Goal: Task Accomplishment & Management: Use online tool/utility

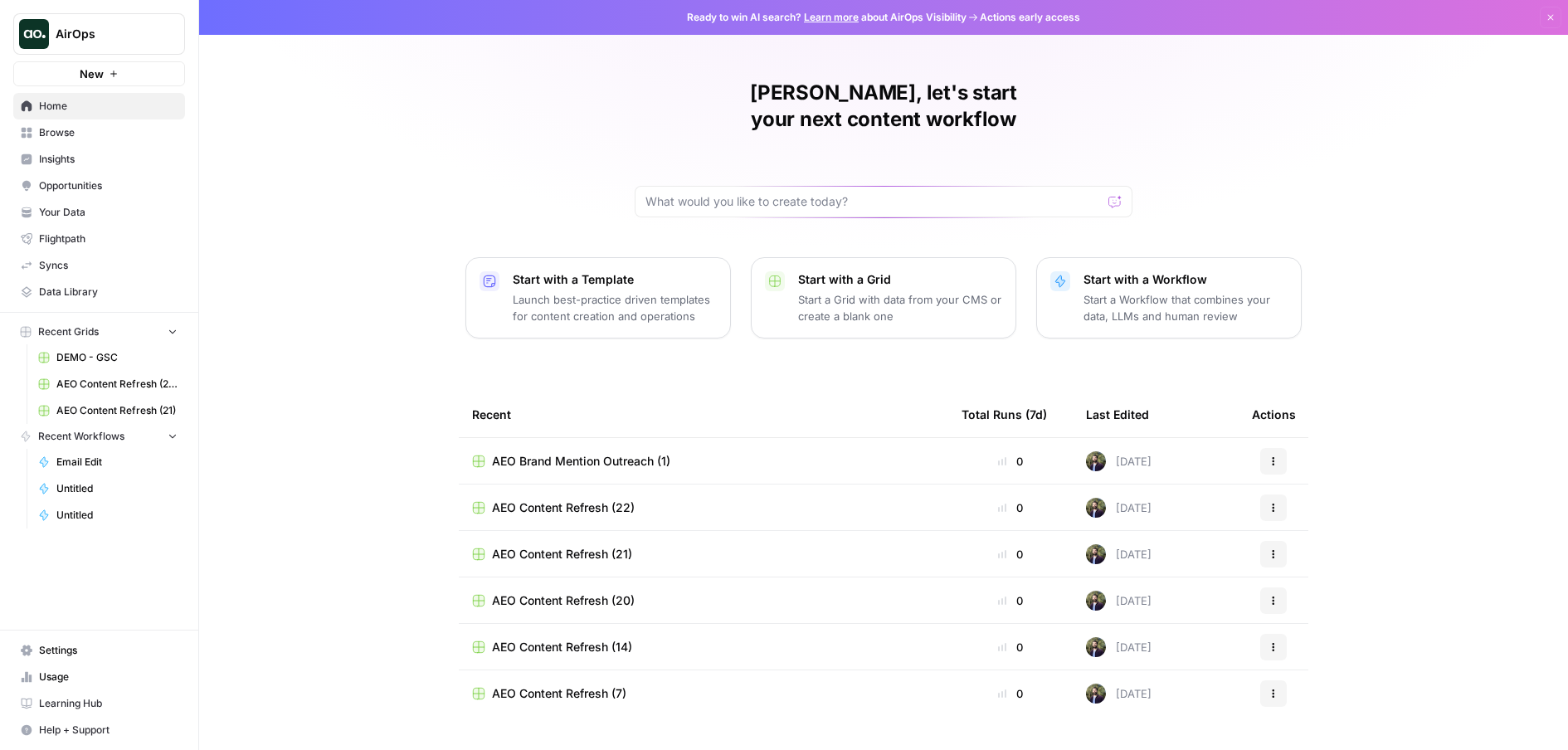
click at [93, 186] on span "Opportunities" at bounding box center [108, 186] width 139 height 15
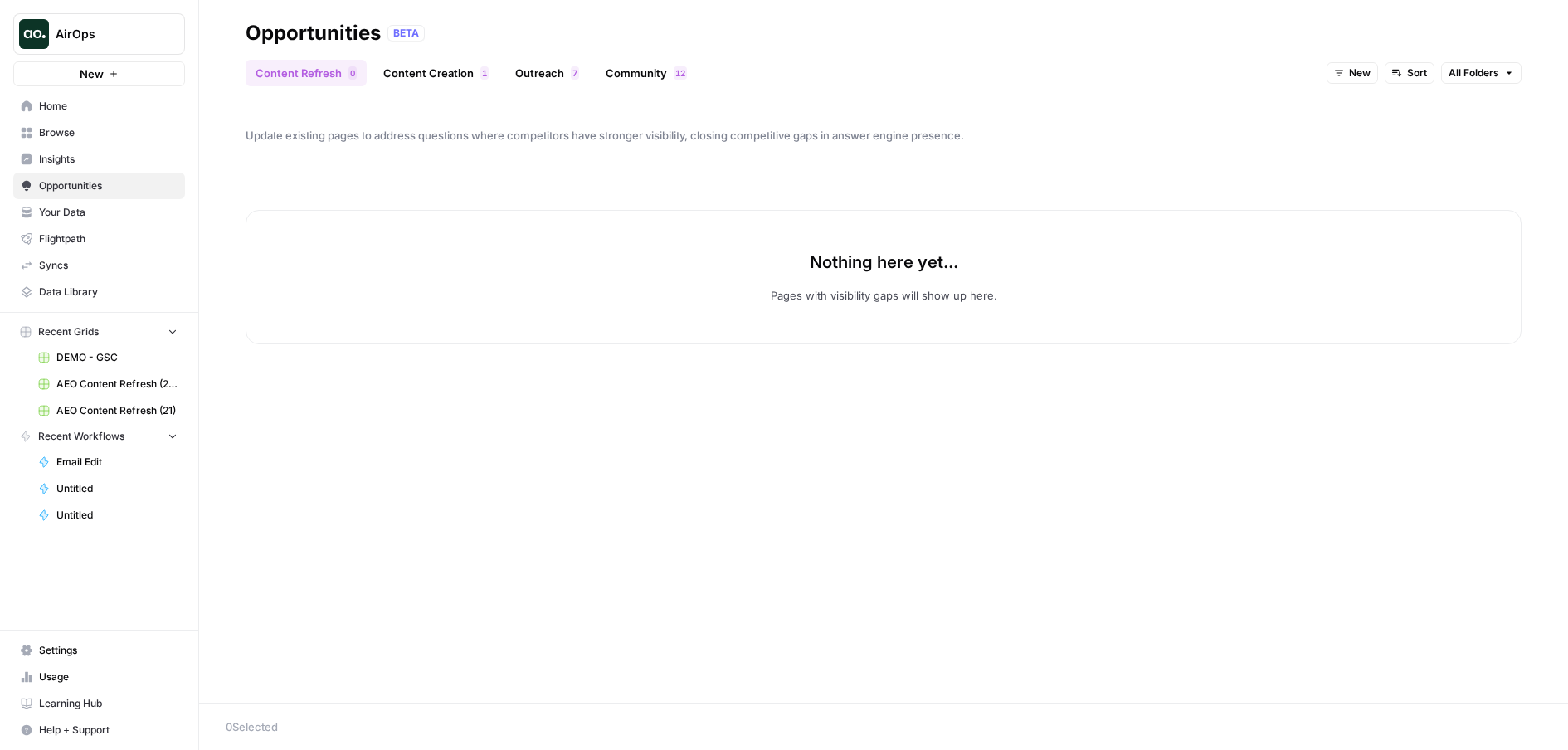
click at [401, 77] on link "Content Creation 1" at bounding box center [435, 73] width 125 height 27
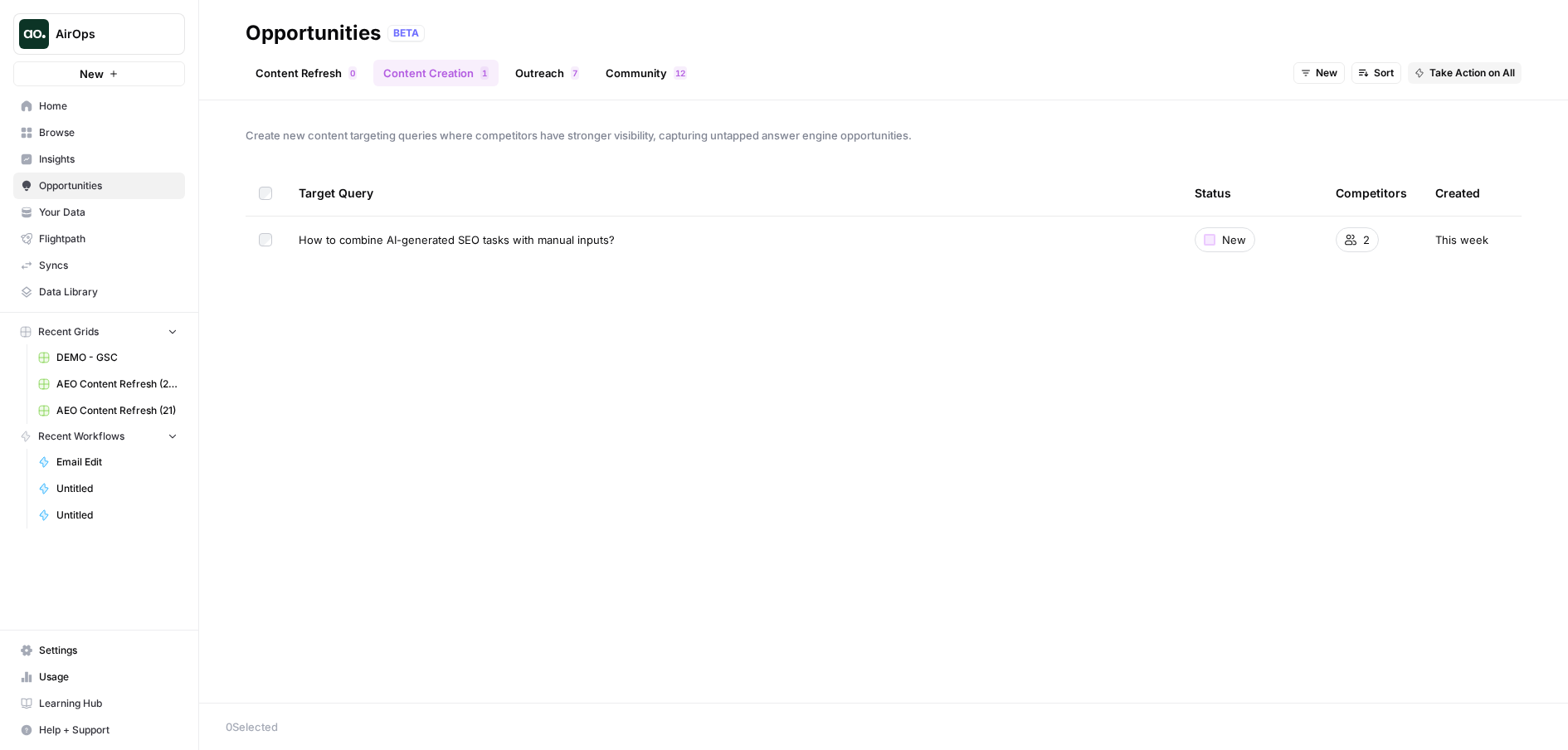
click at [638, 71] on link "Community 2 1" at bounding box center [645, 73] width 101 height 27
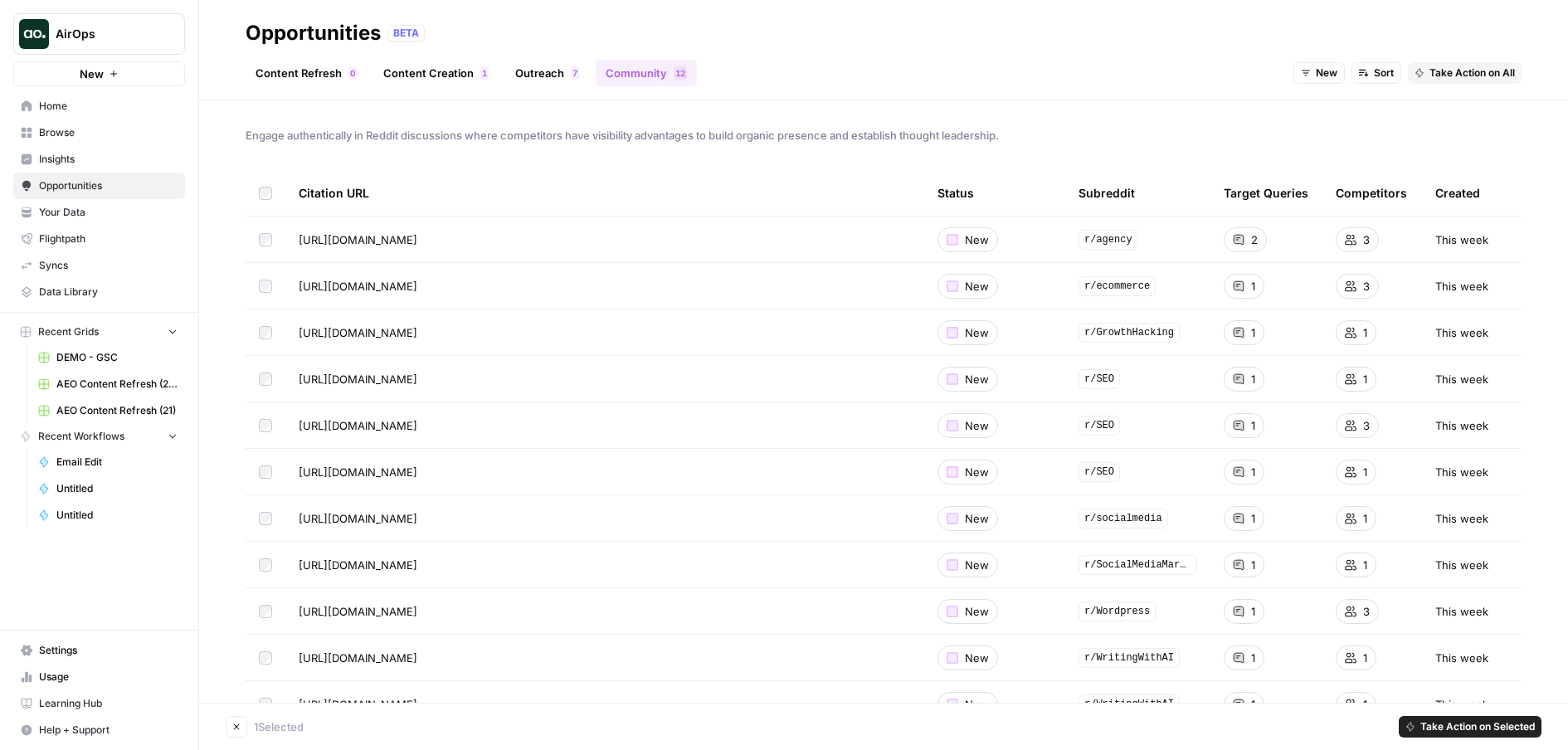
click at [1462, 722] on span "Take Action on Selected" at bounding box center [1477, 726] width 115 height 15
click at [1445, 697] on span "Add to Existing Grid" at bounding box center [1479, 690] width 100 height 17
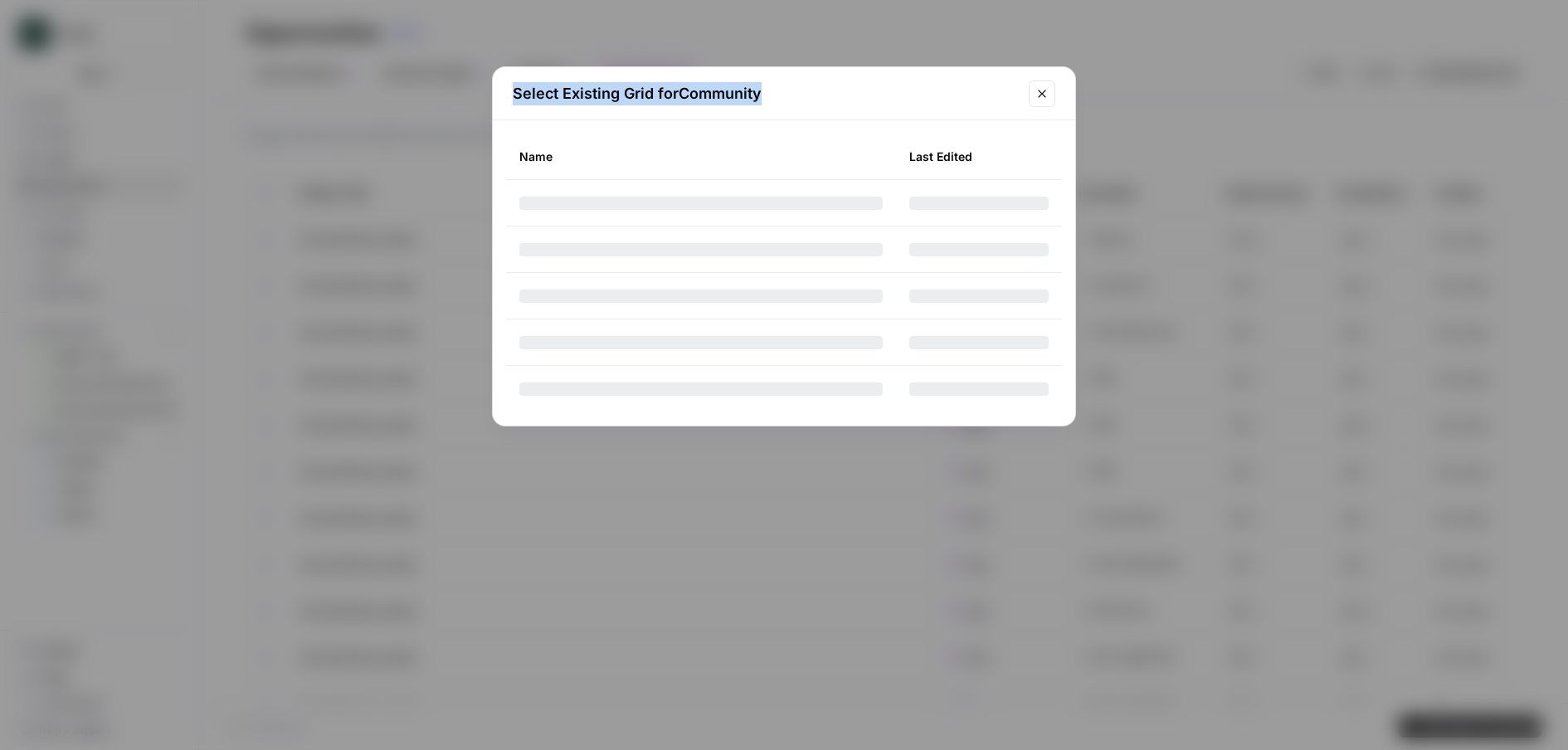
drag, startPoint x: 507, startPoint y: 95, endPoint x: 812, endPoint y: 107, distance: 305.2
click at [812, 107] on div "Select Existing Grid for Community" at bounding box center [783, 93] width 582 height 53
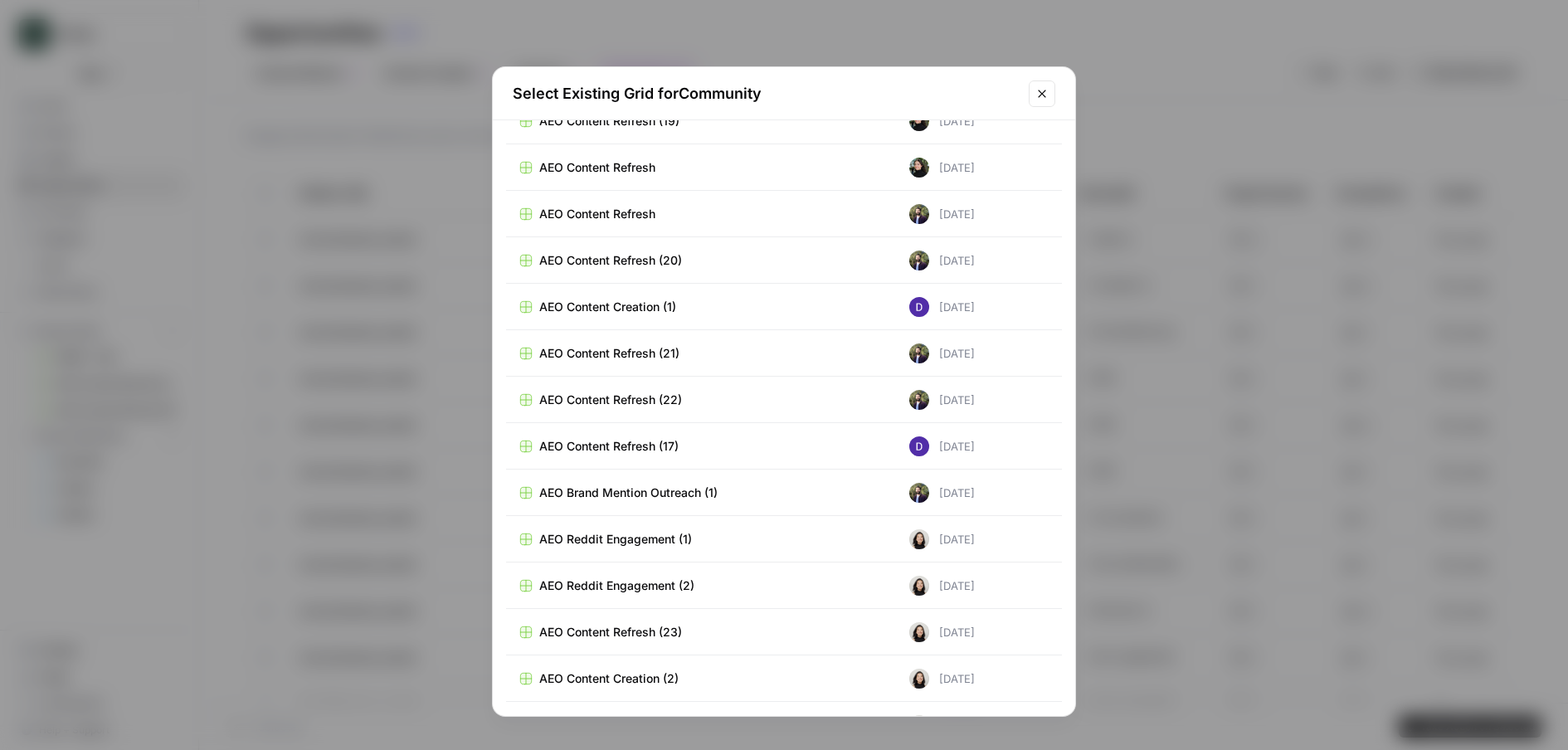
scroll to position [15831, 0]
click at [630, 676] on span "AEO Reddit Engagement" at bounding box center [607, 679] width 136 height 17
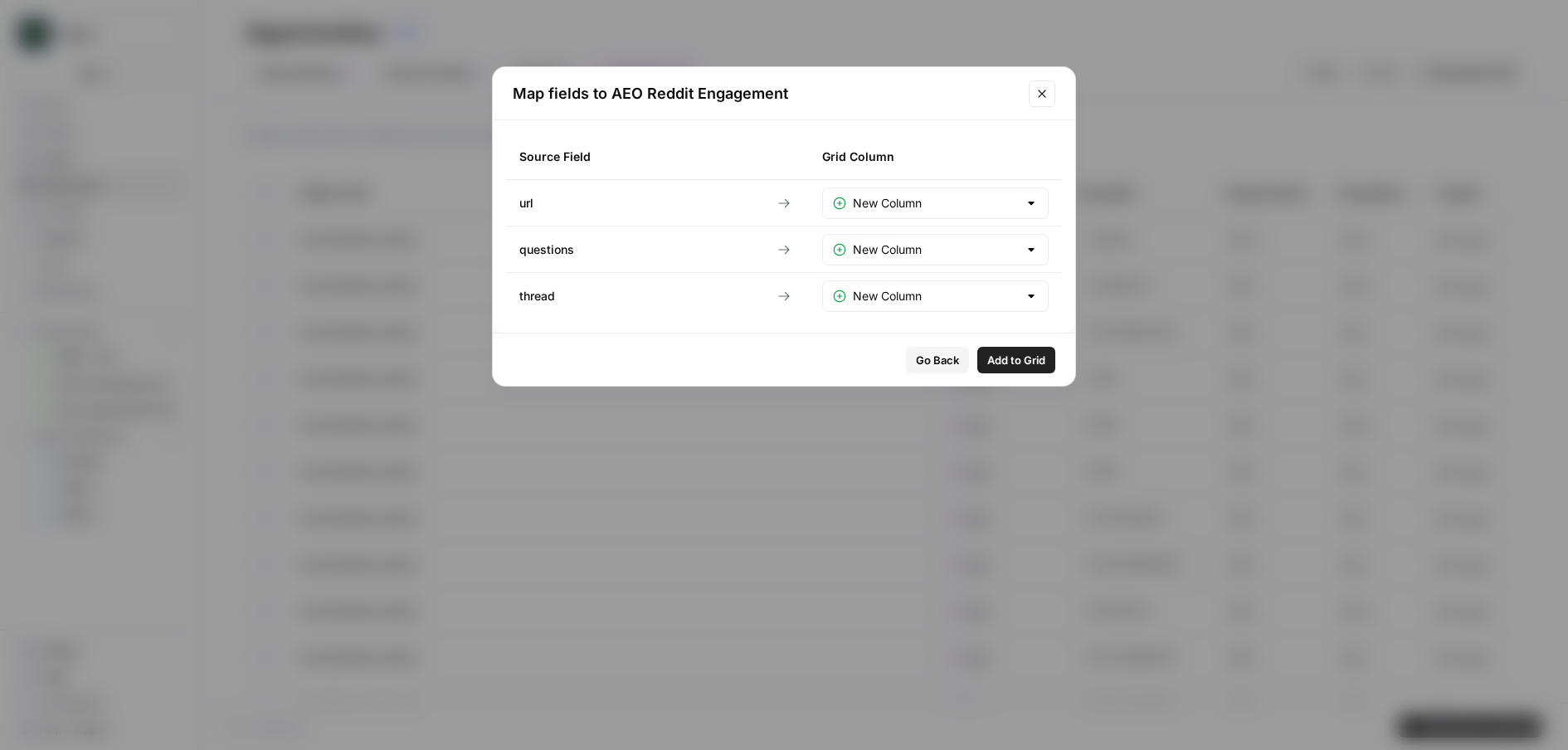
click at [945, 357] on span "Go Back" at bounding box center [937, 360] width 43 height 17
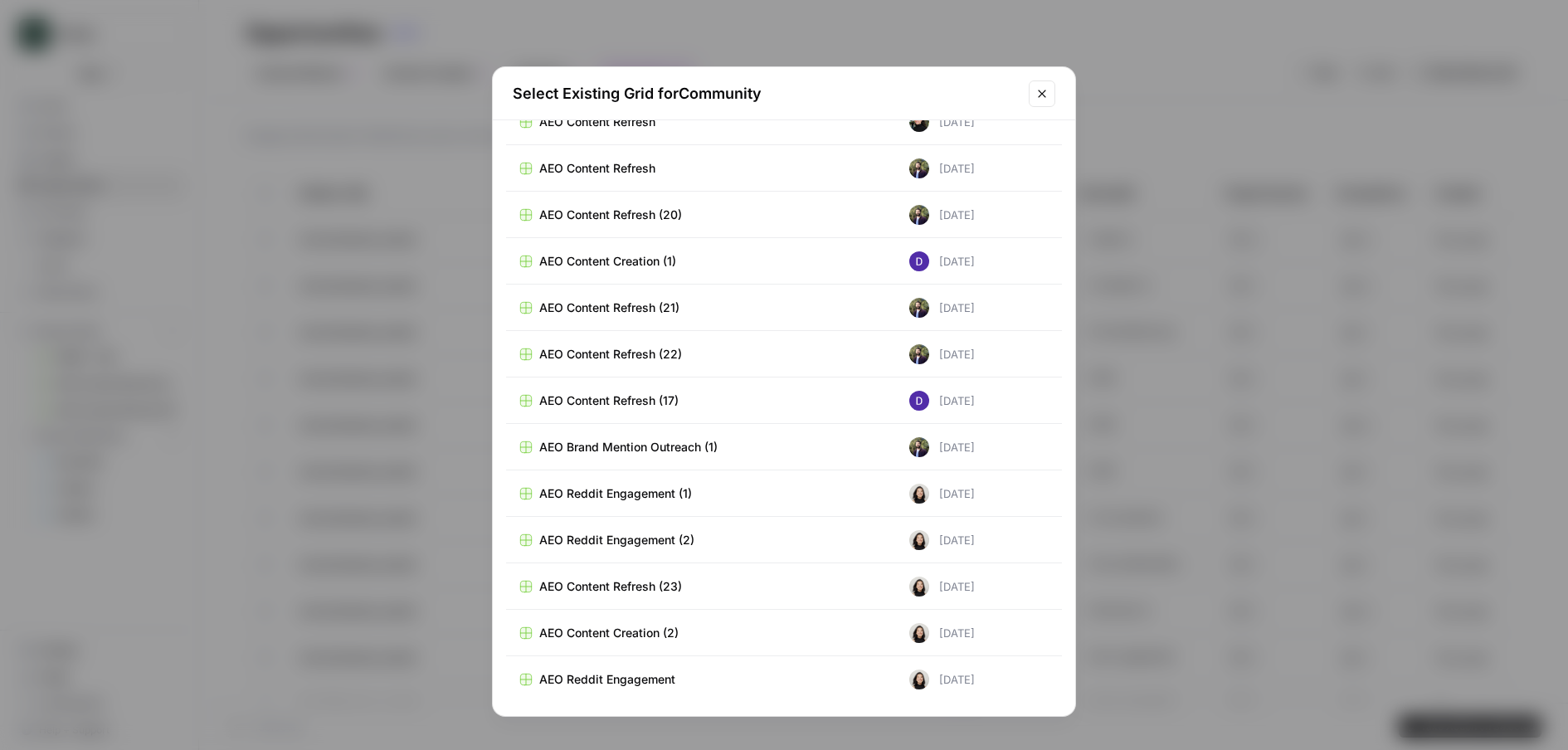
click at [668, 677] on span "AEO Reddit Engagement" at bounding box center [607, 679] width 136 height 17
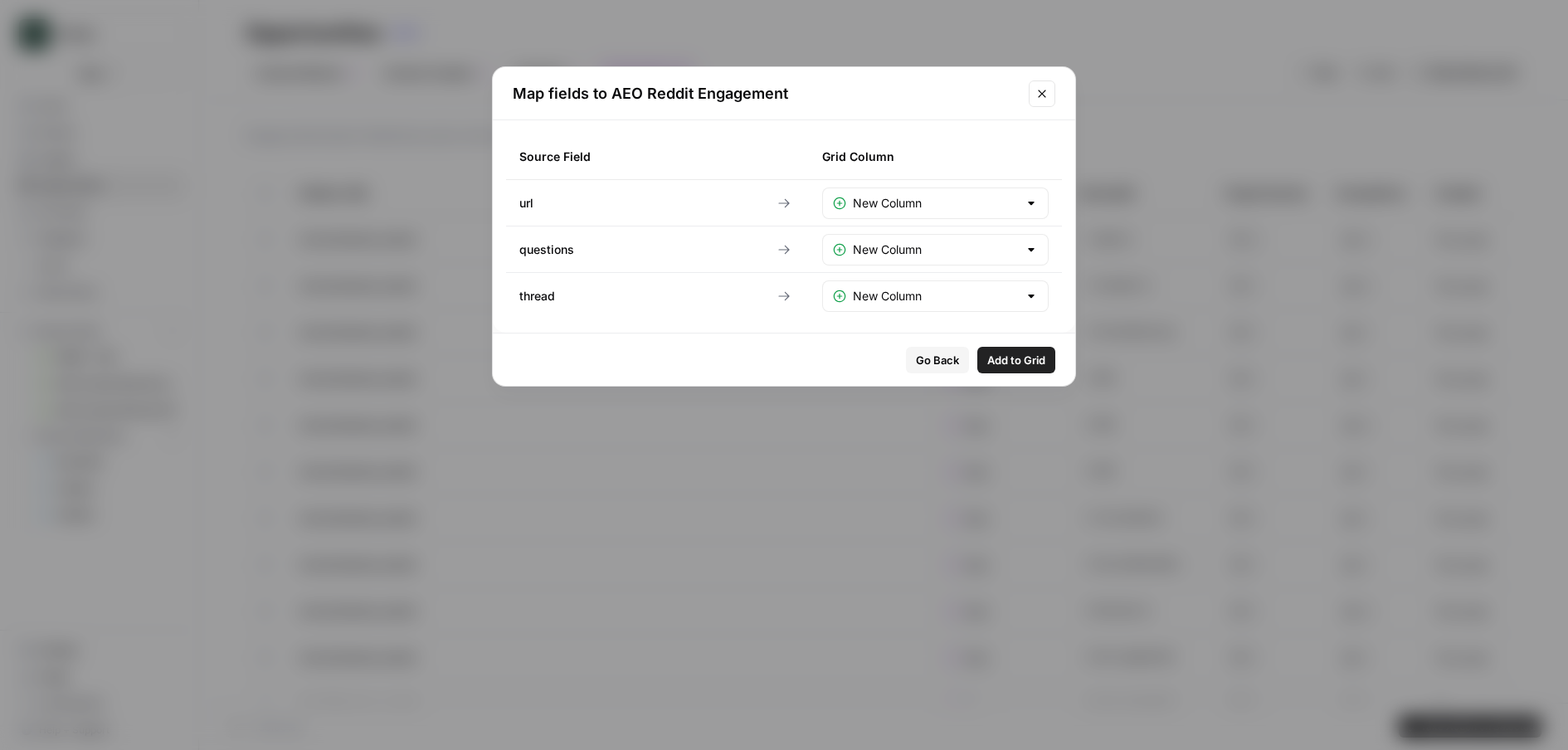
click at [929, 349] on button "Go Back" at bounding box center [937, 360] width 63 height 27
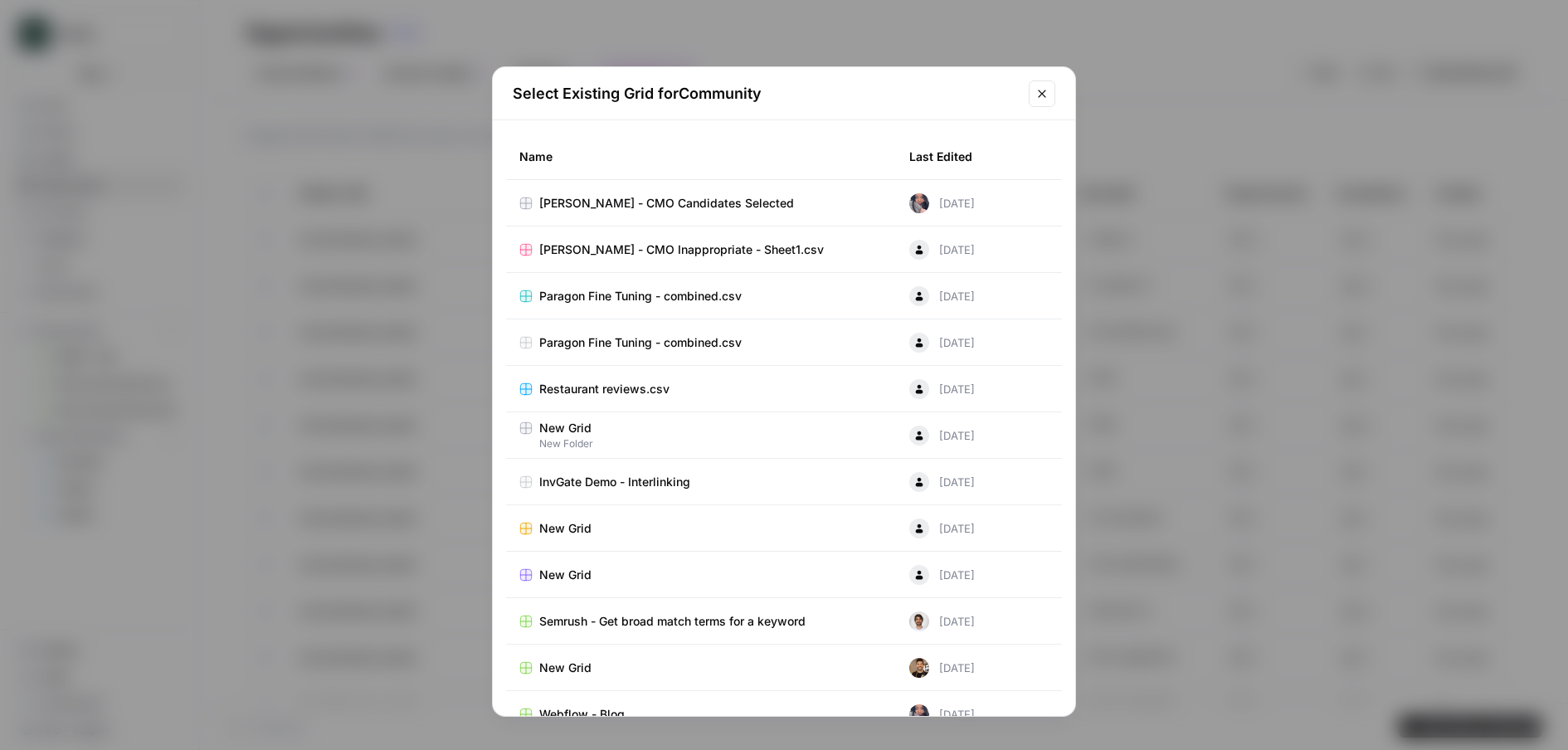
click at [654, 621] on span "Semrush - Get broad match terms for a keyword" at bounding box center [672, 621] width 267 height 17
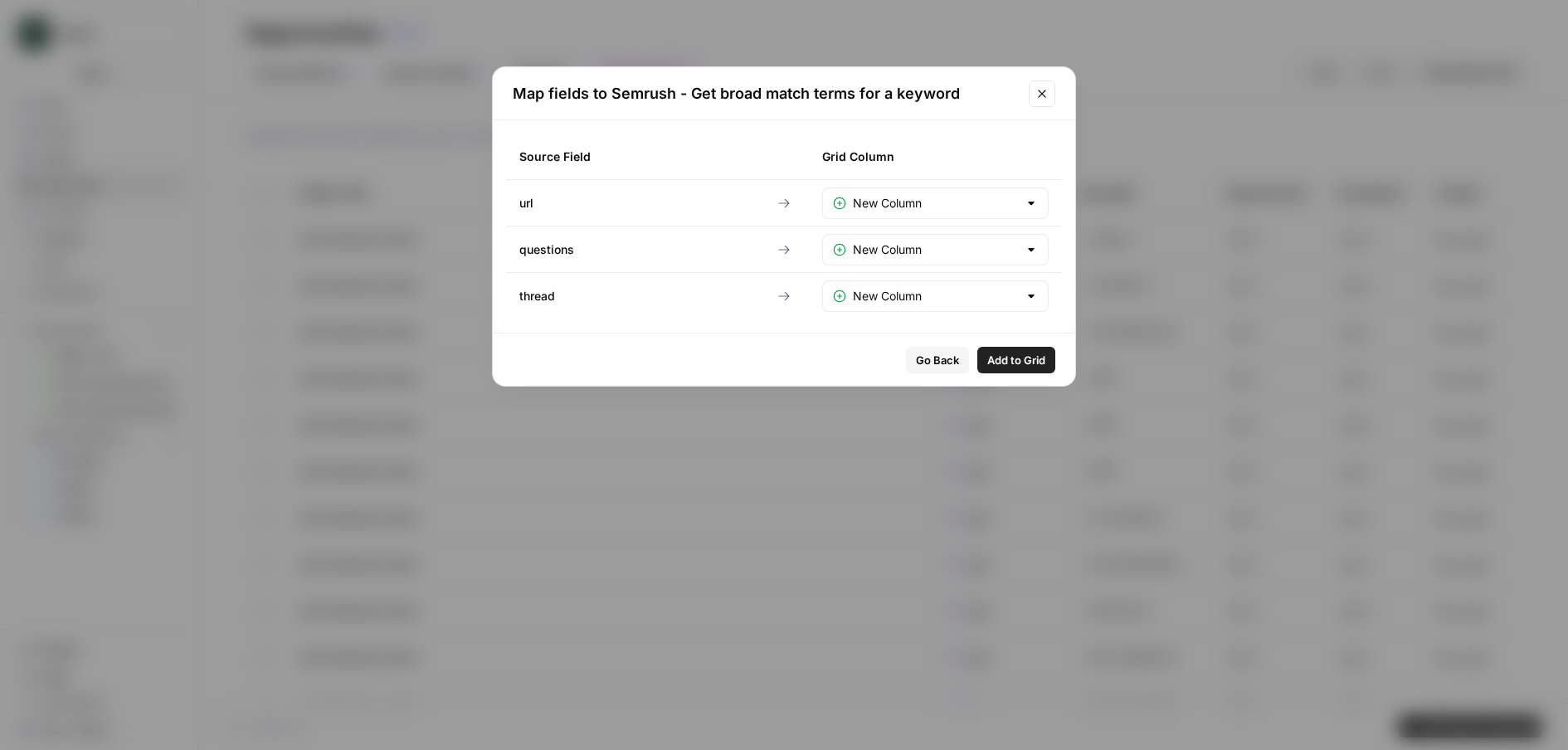
click at [948, 366] on span "Go Back" at bounding box center [937, 360] width 43 height 17
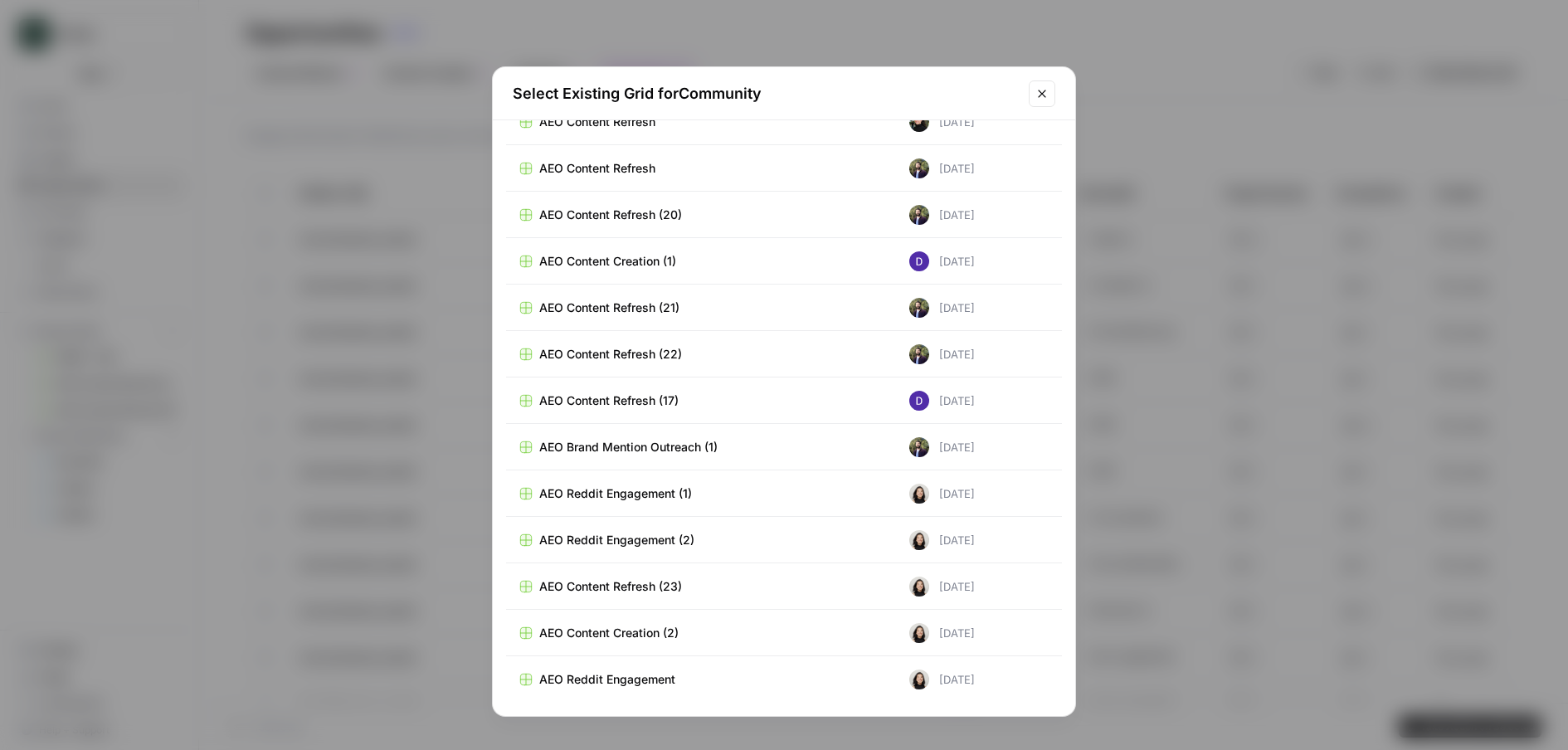
click at [649, 585] on span "AEO Content Refresh (23)" at bounding box center [610, 586] width 143 height 17
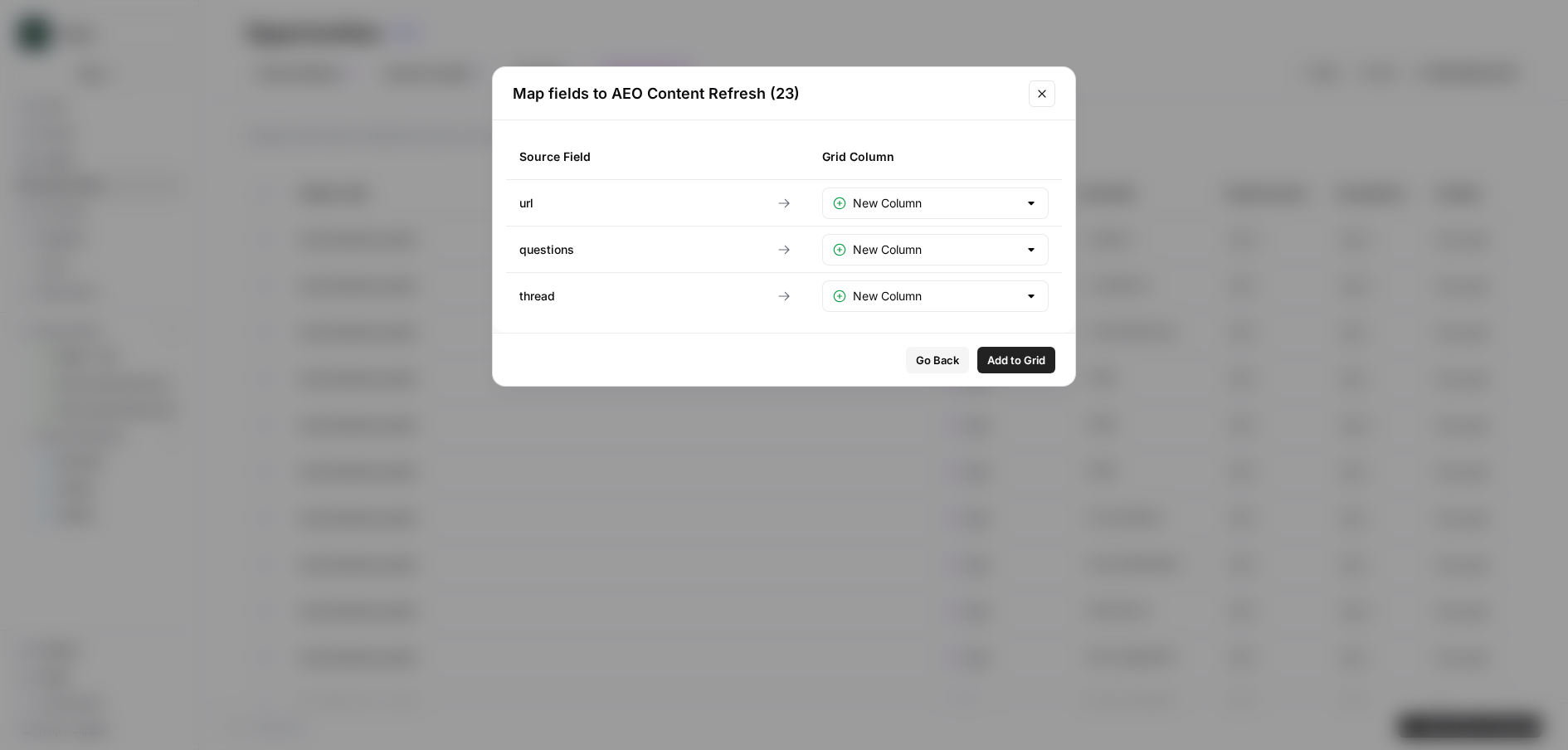
click at [934, 366] on span "Go Back" at bounding box center [937, 360] width 43 height 17
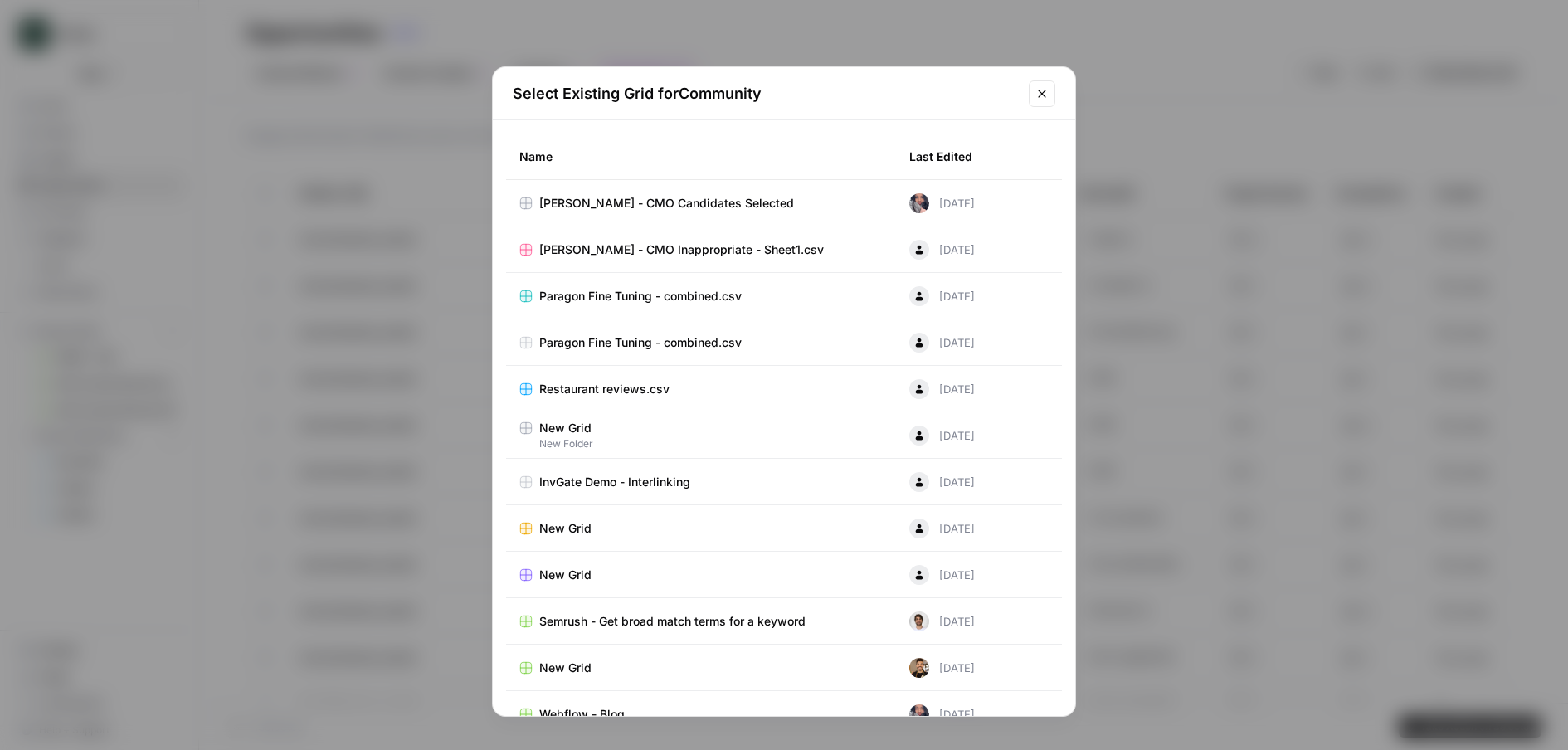
click at [1039, 92] on icon "Close modal" at bounding box center [1042, 93] width 13 height 13
